Goal: Task Accomplishment & Management: Use online tool/utility

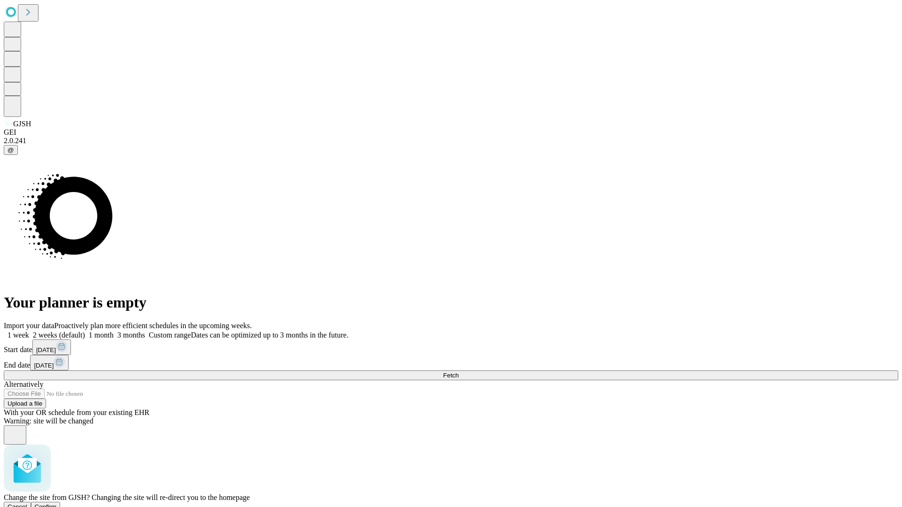
click at [57, 504] on span "Confirm" at bounding box center [46, 507] width 22 height 7
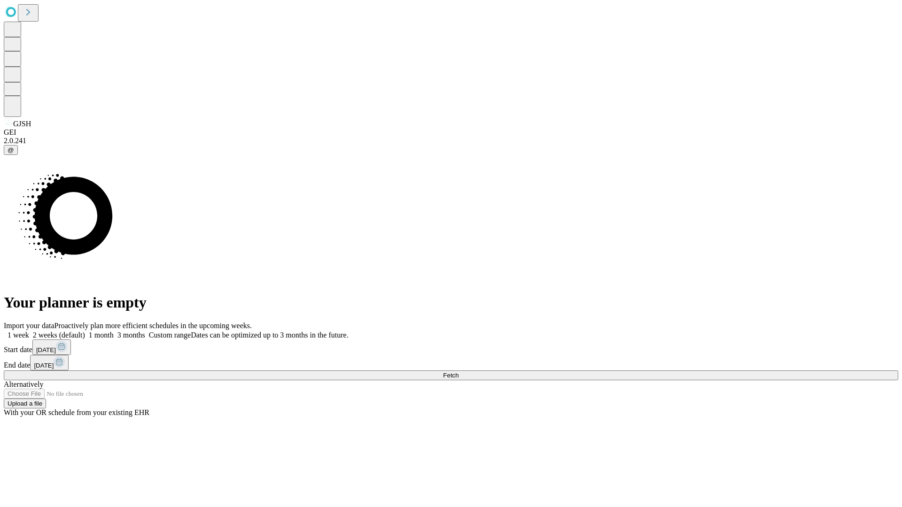
click at [29, 331] on label "1 week" at bounding box center [16, 335] width 25 height 8
click at [459, 372] on span "Fetch" at bounding box center [451, 375] width 16 height 7
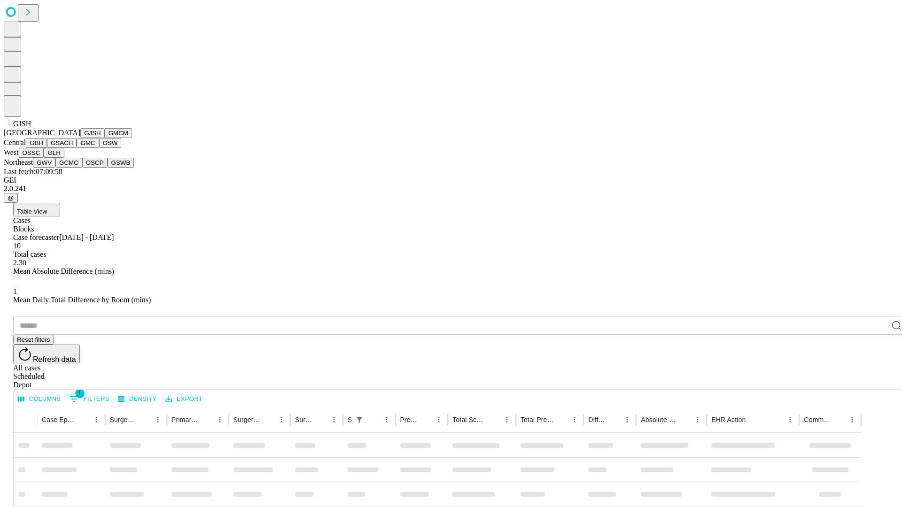
click at [105, 138] on button "GMCM" at bounding box center [118, 133] width 27 height 10
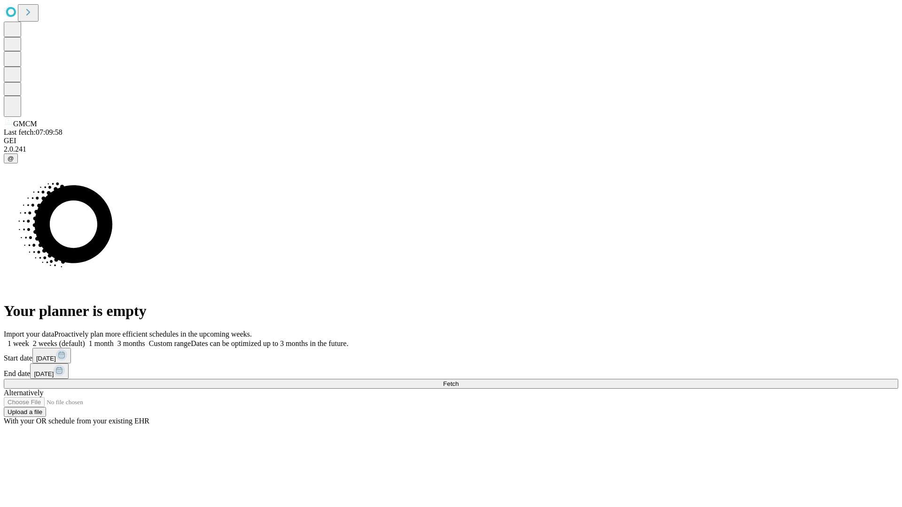
click at [29, 340] on label "1 week" at bounding box center [16, 344] width 25 height 8
click at [459, 381] on span "Fetch" at bounding box center [451, 384] width 16 height 7
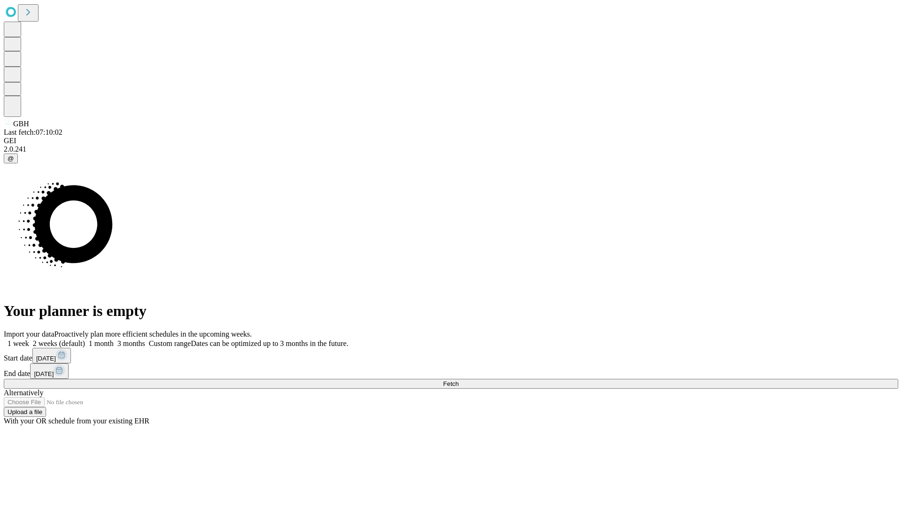
click at [459, 381] on span "Fetch" at bounding box center [451, 384] width 16 height 7
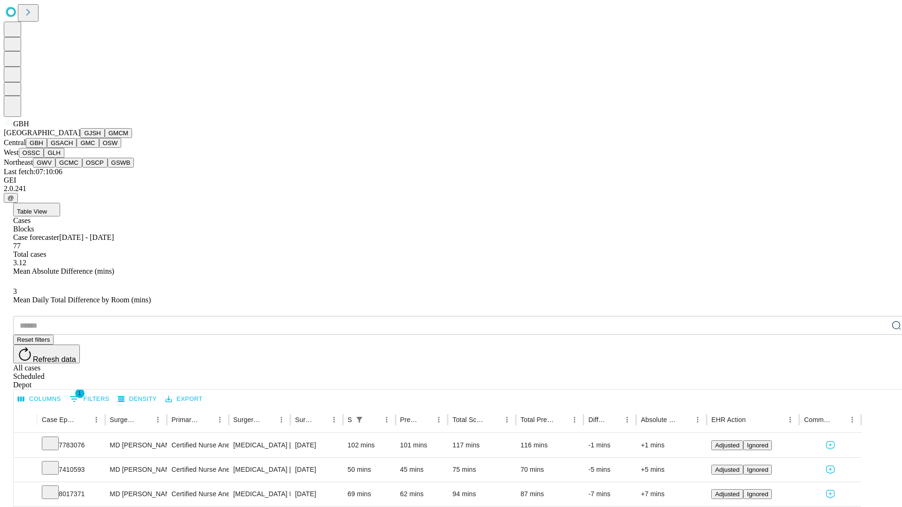
click at [73, 148] on button "GSACH" at bounding box center [62, 143] width 30 height 10
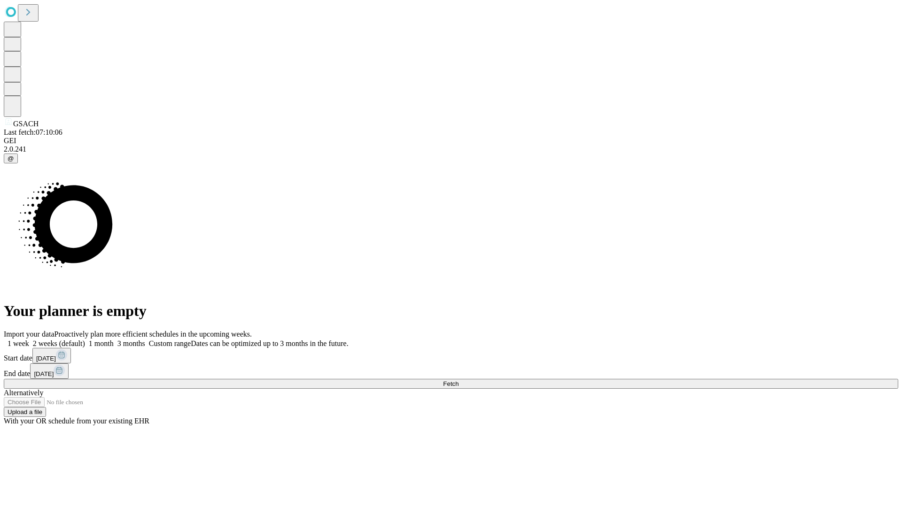
click at [459, 381] on span "Fetch" at bounding box center [451, 384] width 16 height 7
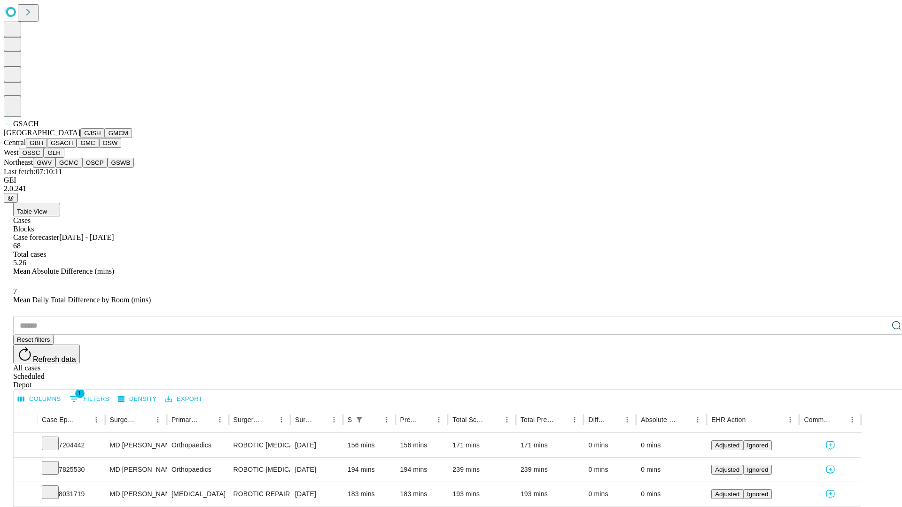
click at [77, 148] on button "GMC" at bounding box center [88, 143] width 22 height 10
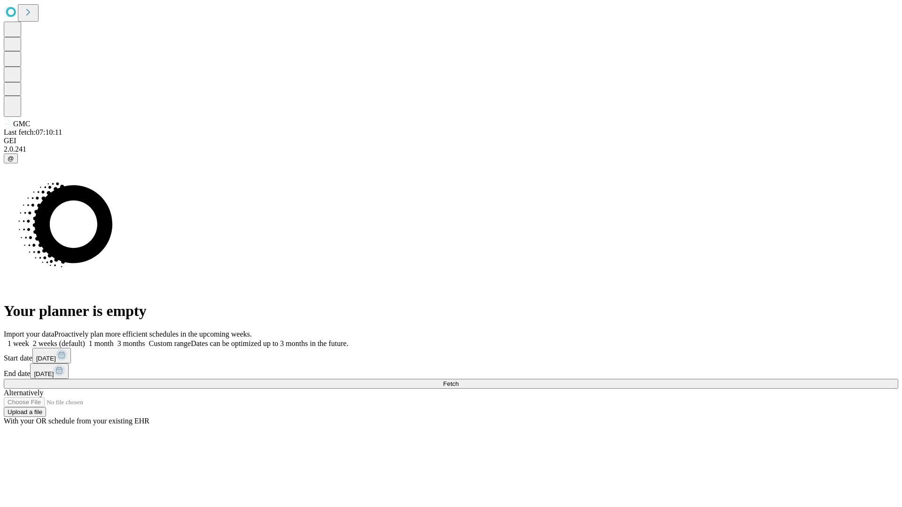
click at [459, 381] on span "Fetch" at bounding box center [451, 384] width 16 height 7
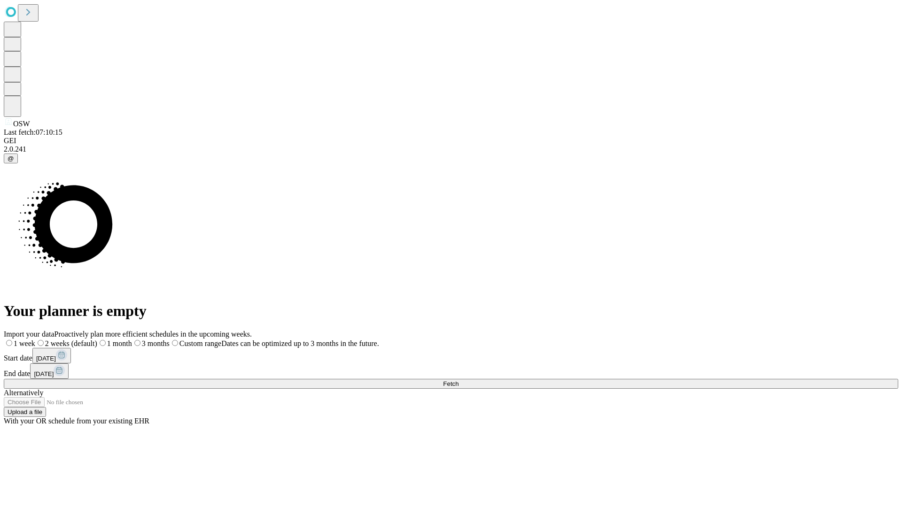
click at [35, 340] on label "1 week" at bounding box center [19, 344] width 31 height 8
click at [459, 381] on span "Fetch" at bounding box center [451, 384] width 16 height 7
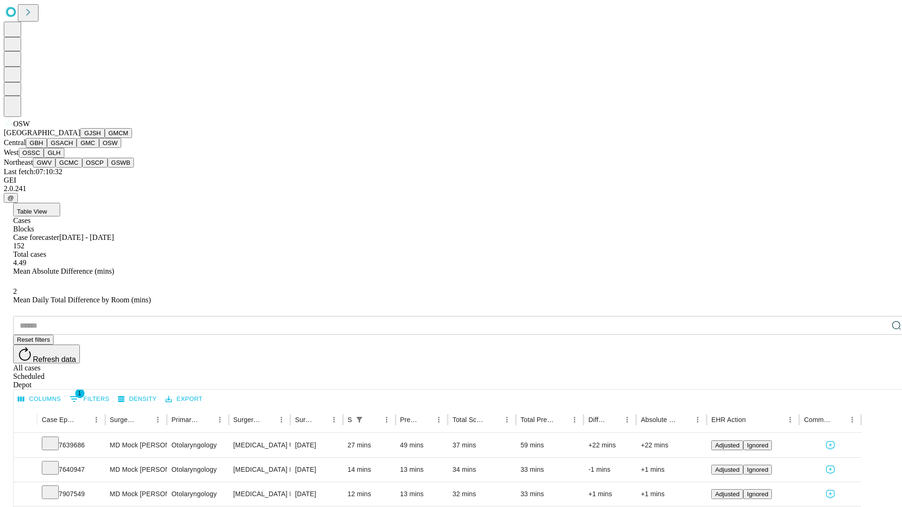
click at [44, 158] on button "OSSC" at bounding box center [31, 153] width 25 height 10
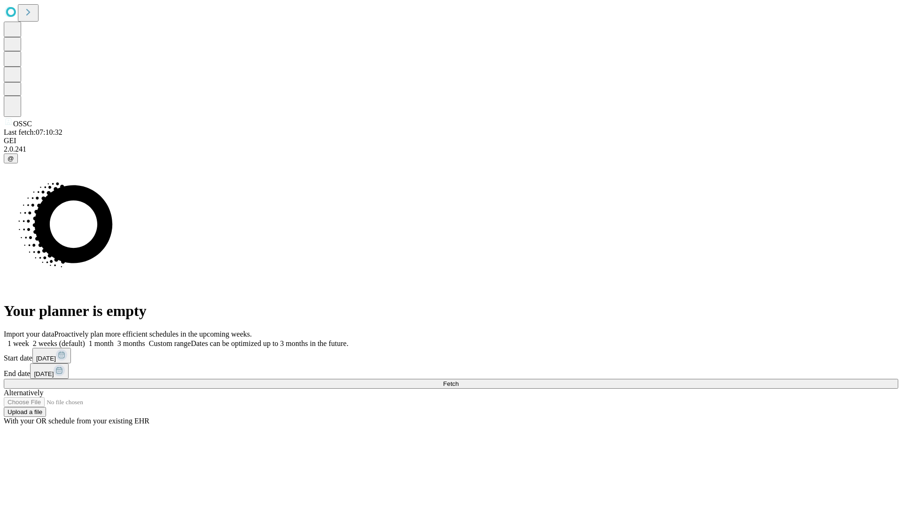
click at [29, 340] on label "1 week" at bounding box center [16, 344] width 25 height 8
click at [459, 381] on span "Fetch" at bounding box center [451, 384] width 16 height 7
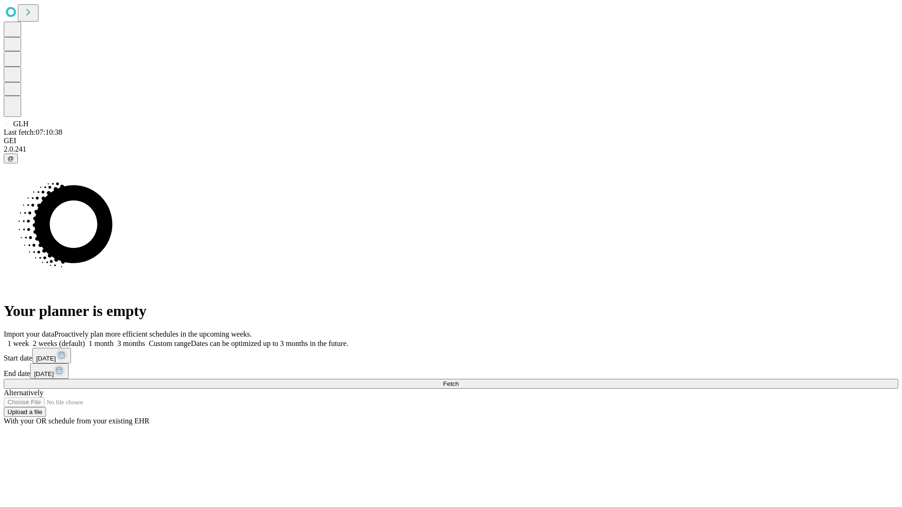
click at [29, 340] on label "1 week" at bounding box center [16, 344] width 25 height 8
click at [459, 381] on span "Fetch" at bounding box center [451, 384] width 16 height 7
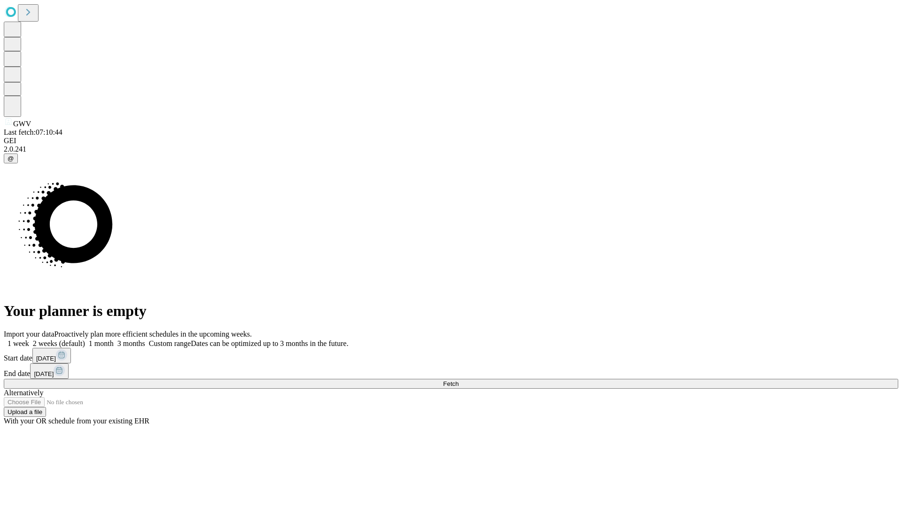
click at [29, 340] on label "1 week" at bounding box center [16, 344] width 25 height 8
click at [459, 381] on span "Fetch" at bounding box center [451, 384] width 16 height 7
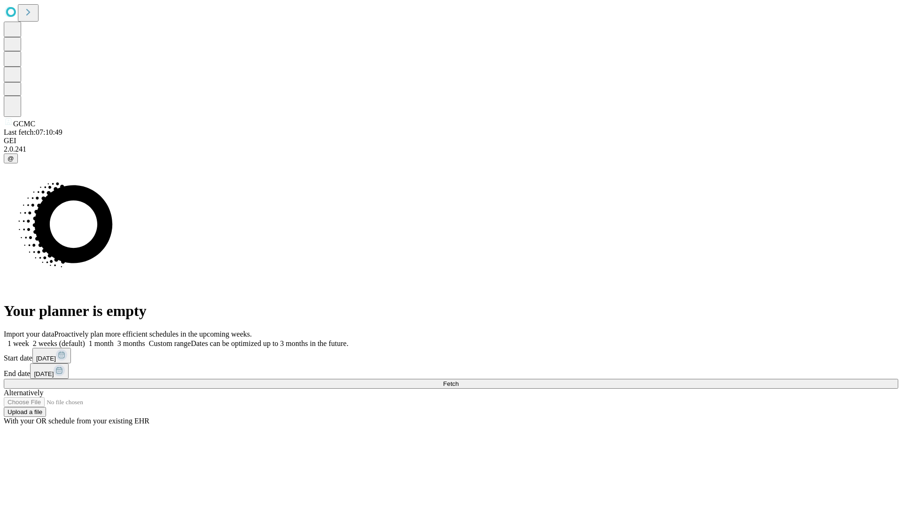
click at [29, 340] on label "1 week" at bounding box center [16, 344] width 25 height 8
click at [459, 381] on span "Fetch" at bounding box center [451, 384] width 16 height 7
click at [29, 340] on label "1 week" at bounding box center [16, 344] width 25 height 8
click at [459, 381] on span "Fetch" at bounding box center [451, 384] width 16 height 7
